Goal: Navigation & Orientation: Find specific page/section

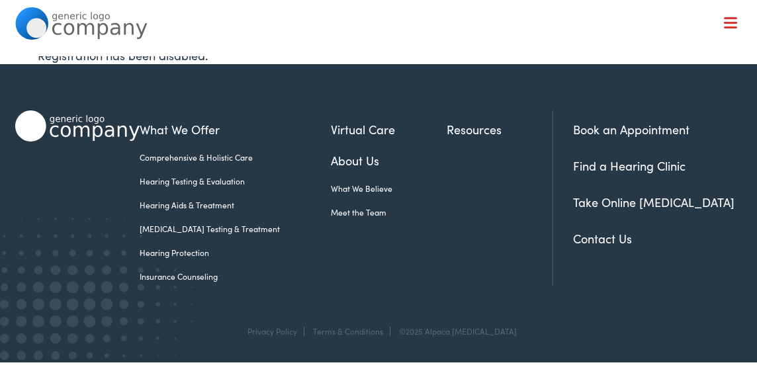
click at [733, 19] on span at bounding box center [730, 18] width 13 height 2
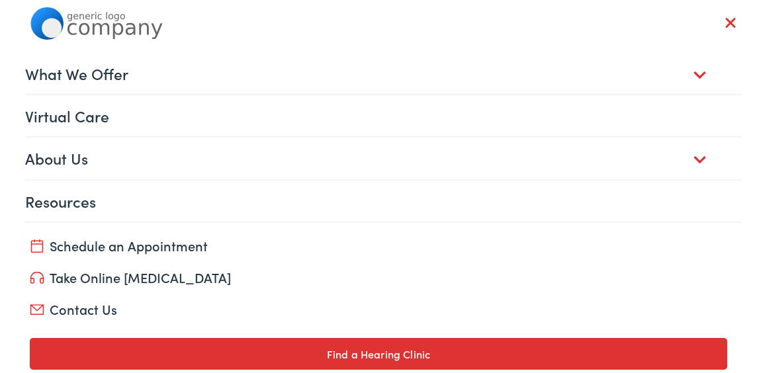
click at [69, 161] on link "About Us" at bounding box center [383, 158] width 717 height 41
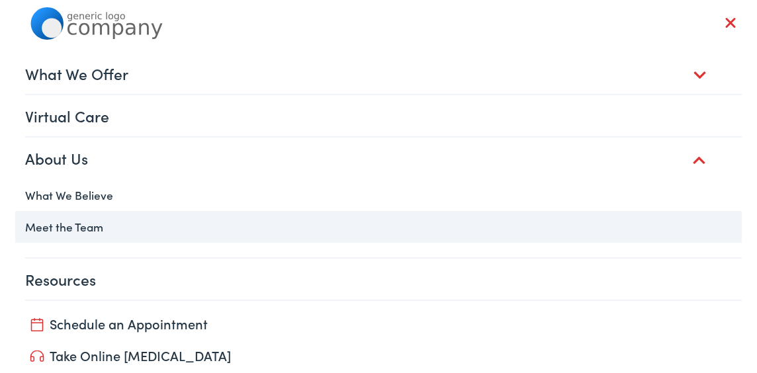
click at [58, 227] on link "Meet the Team" at bounding box center [378, 227] width 727 height 32
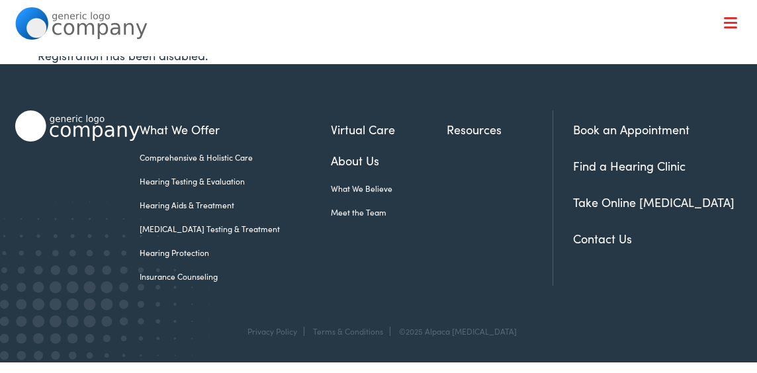
click at [352, 214] on link "Meet the Team" at bounding box center [388, 212] width 115 height 12
